Goal: Information Seeking & Learning: Learn about a topic

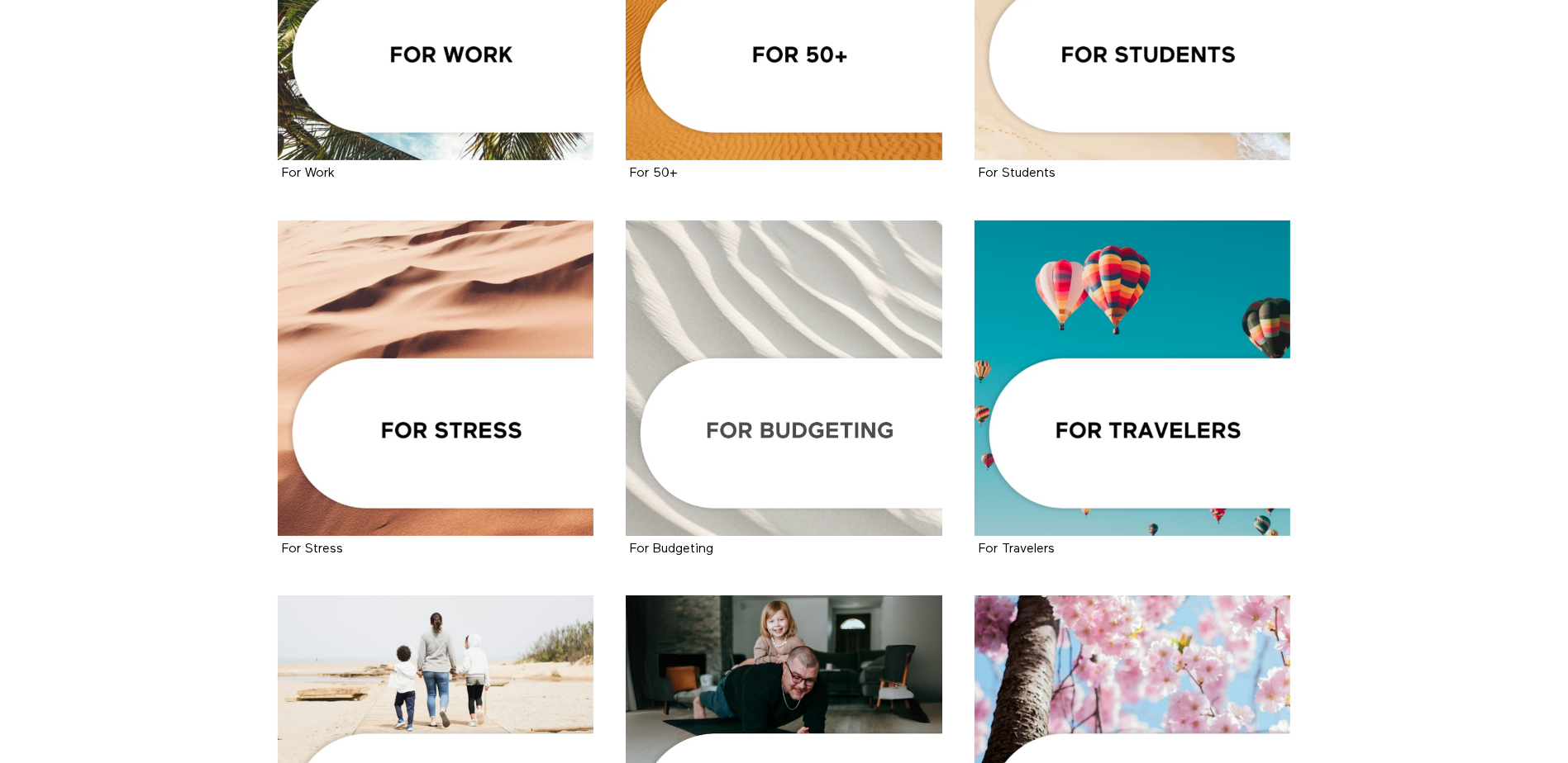
scroll to position [909, 0]
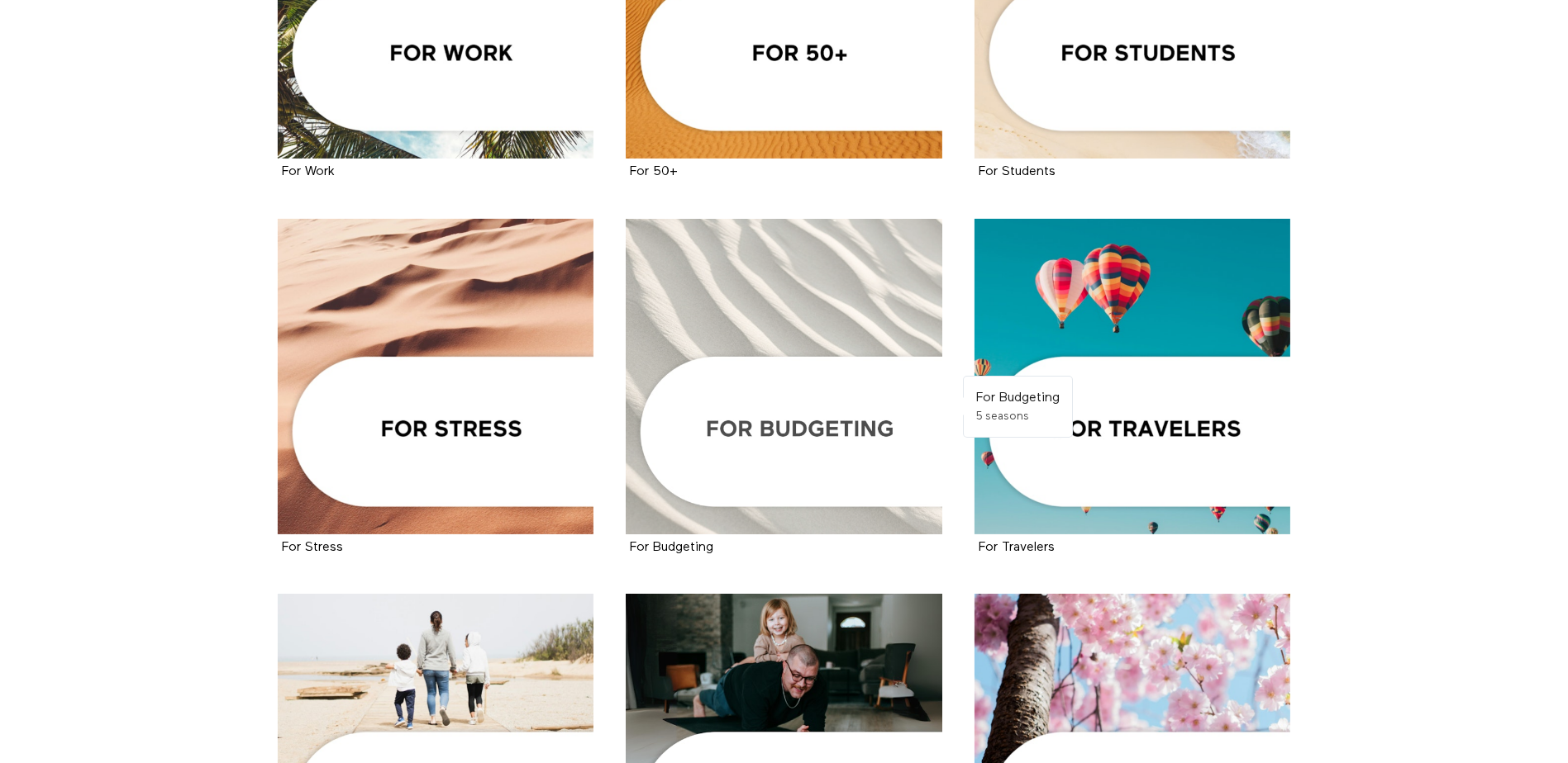
click at [782, 446] on div at bounding box center [784, 377] width 317 height 317
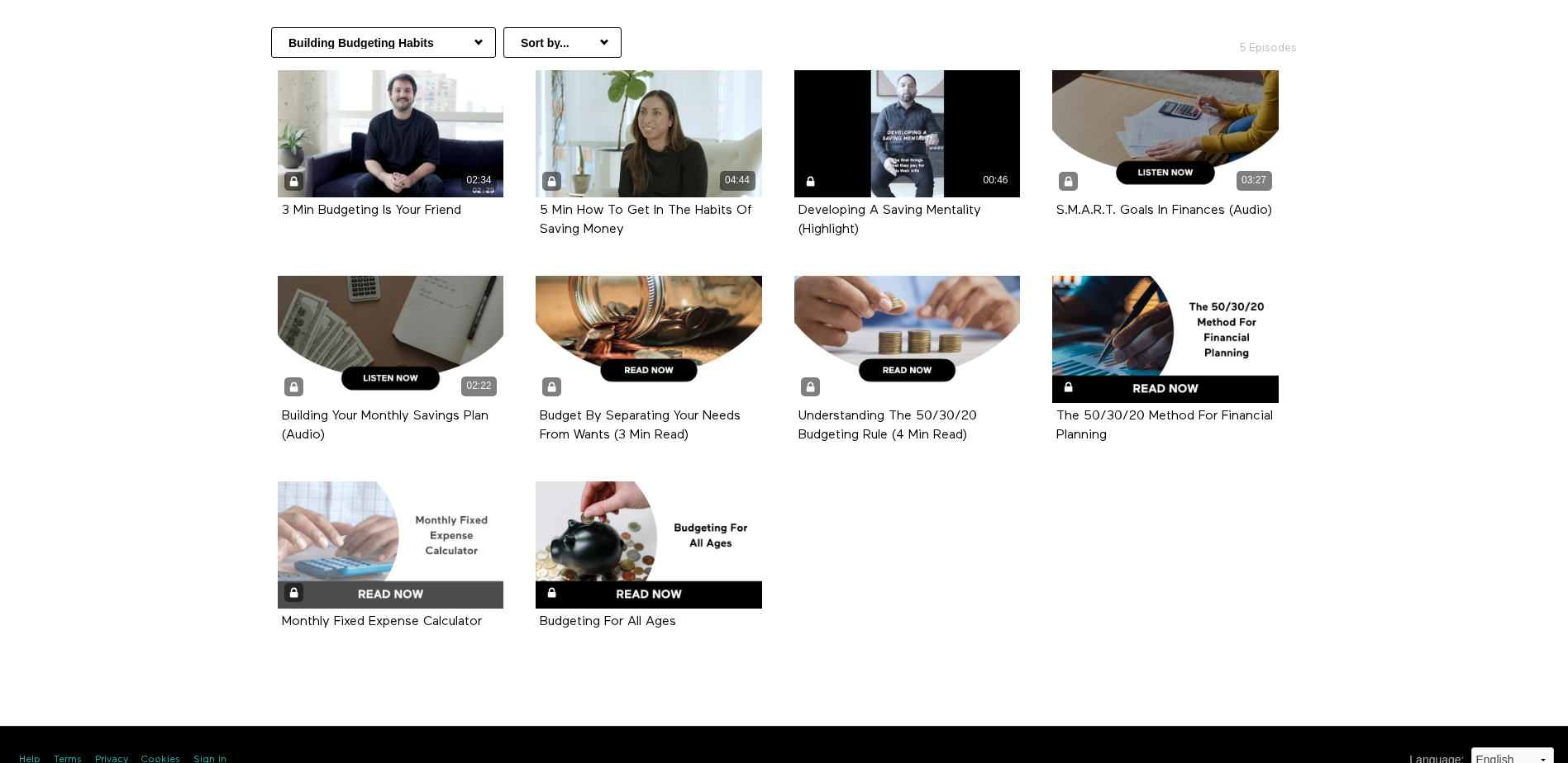
scroll to position [379, 0]
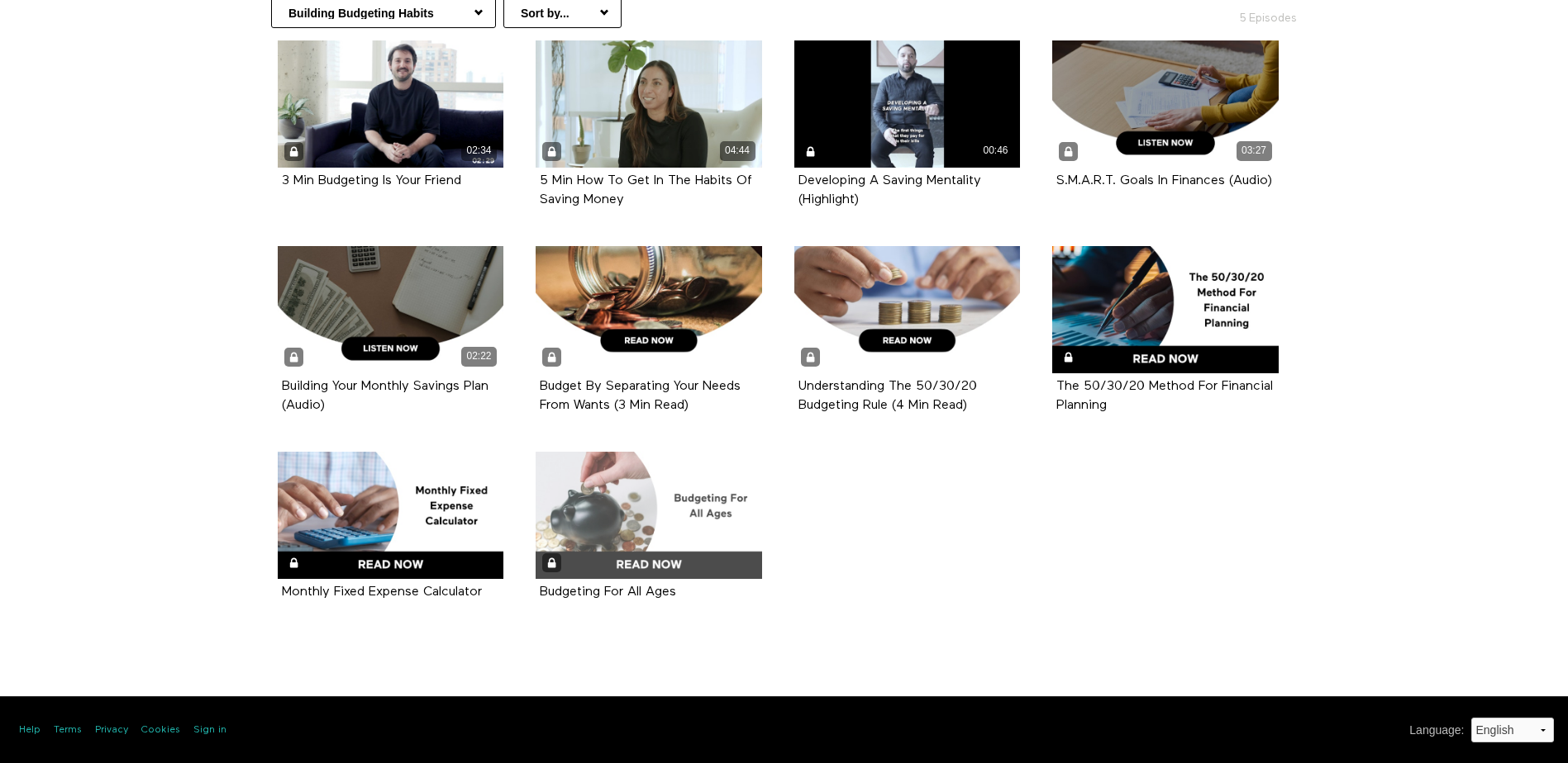
click at [655, 558] on div at bounding box center [648, 515] width 226 height 127
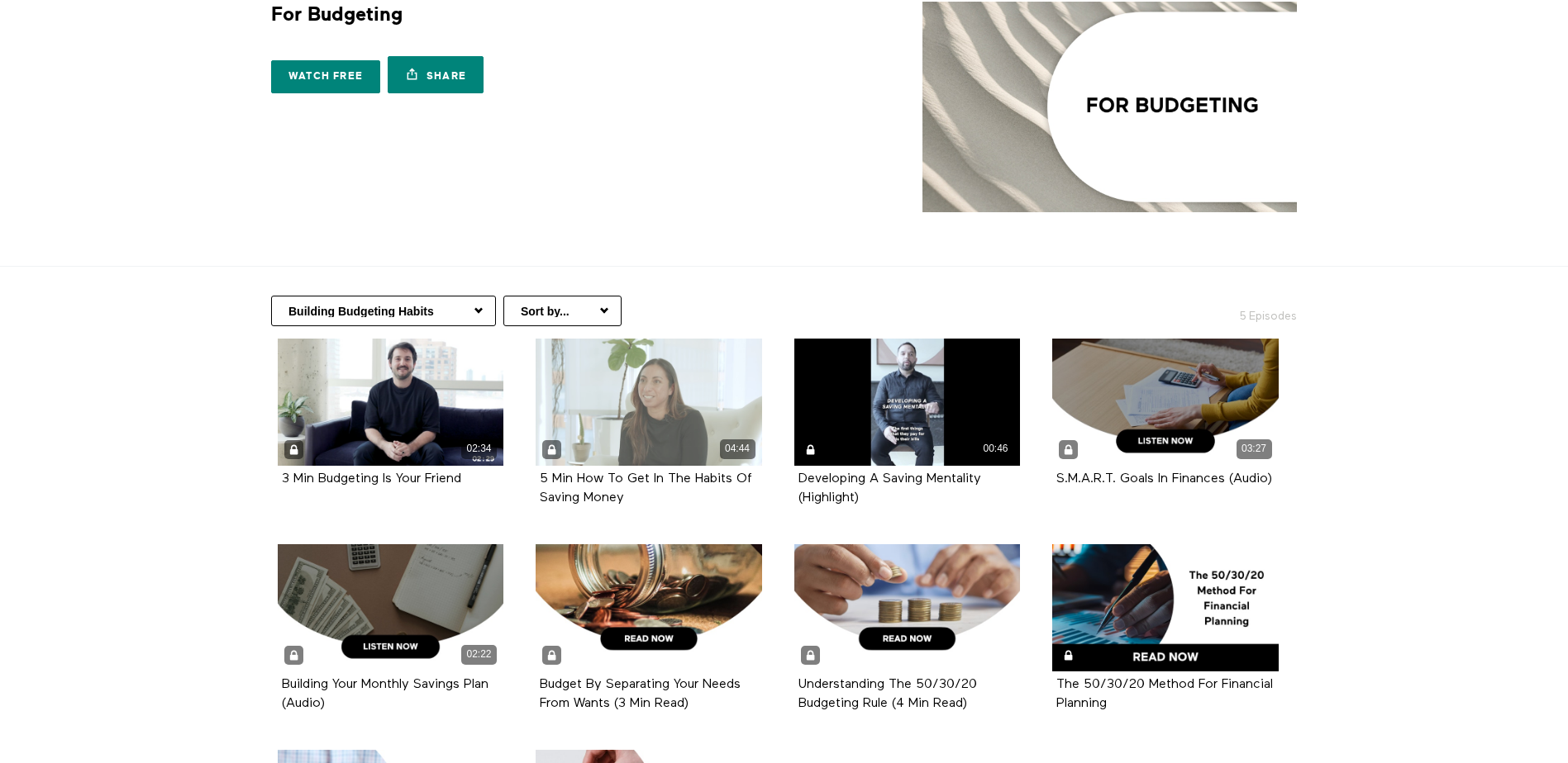
scroll to position [330, 0]
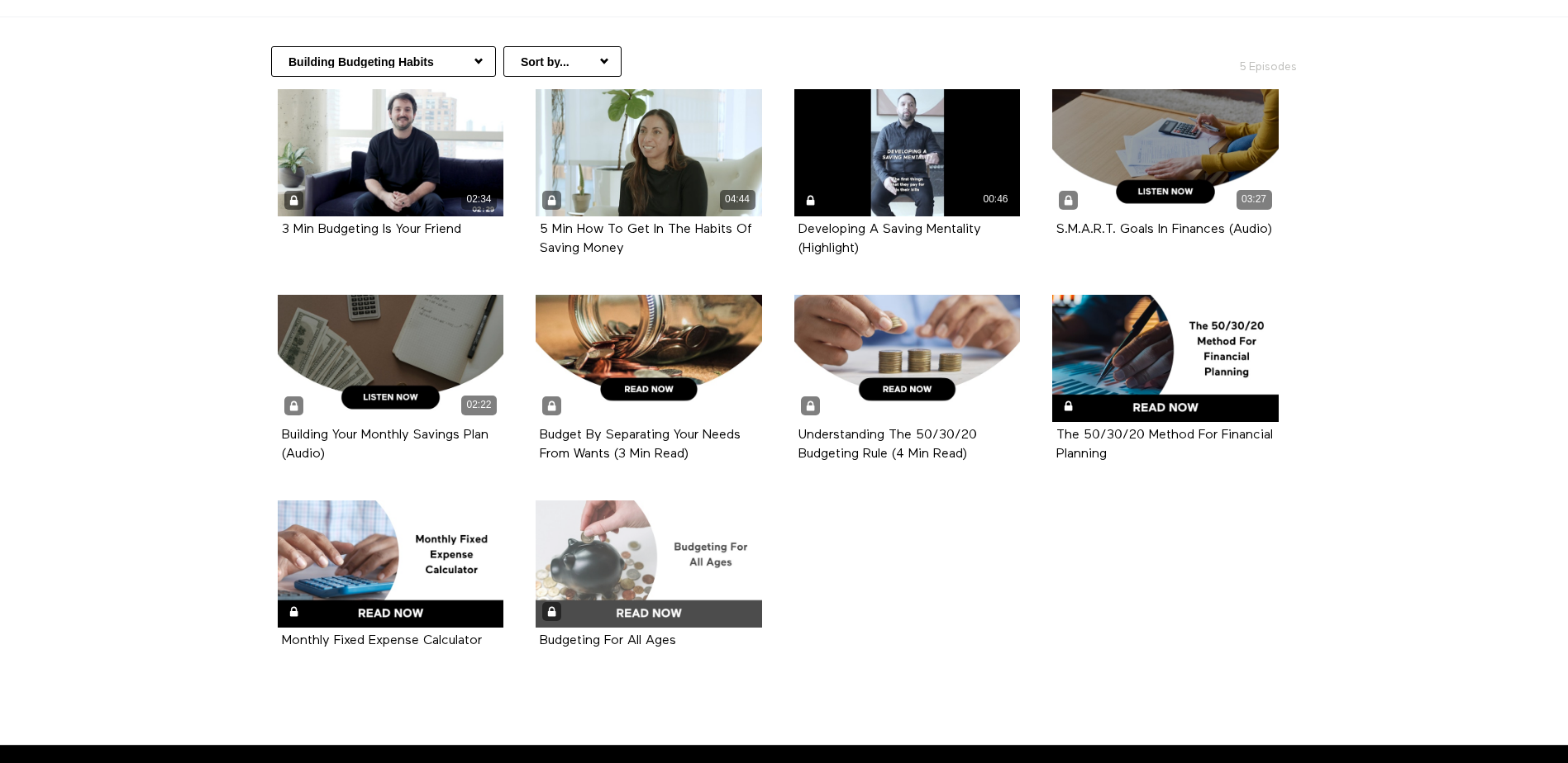
click at [654, 558] on div at bounding box center [648, 564] width 226 height 127
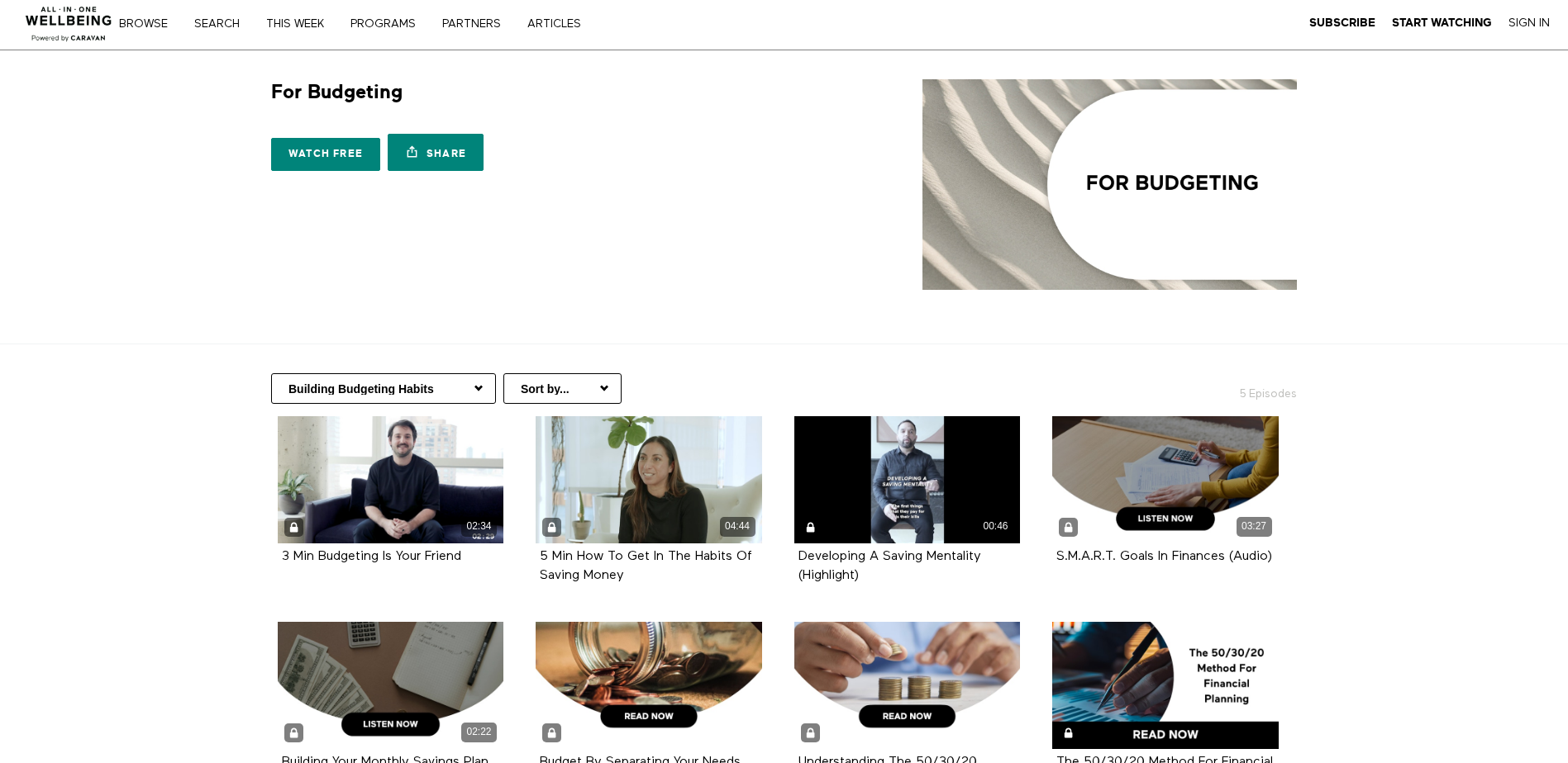
scroll to position [0, 0]
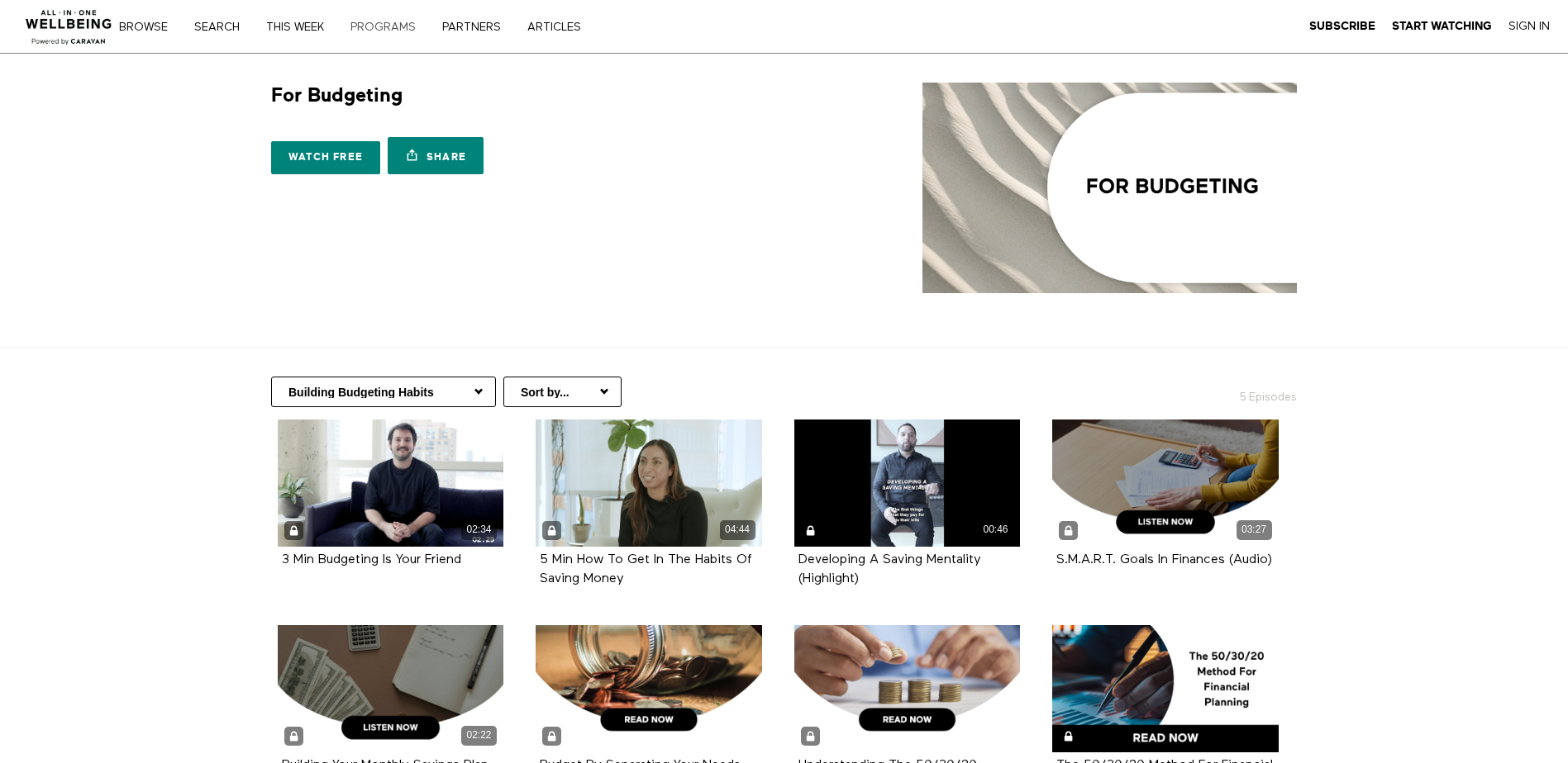
click at [356, 22] on link "PROGRAMS" at bounding box center [389, 27] width 88 height 11
